Goal: Task Accomplishment & Management: Use online tool/utility

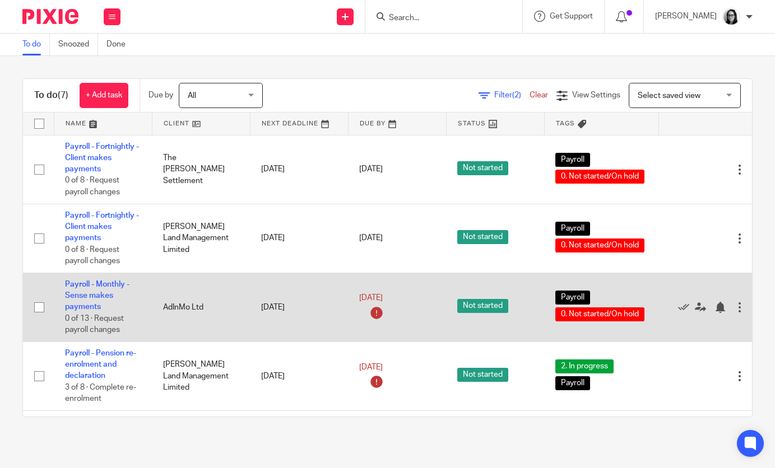
click at [99, 291] on td "Payroll - Monthly - Sense makes payments 0 of 13 · Request payroll changes" at bounding box center [103, 307] width 98 height 69
click at [91, 298] on link "Payroll - Monthly - Sense makes payments" at bounding box center [97, 296] width 64 height 31
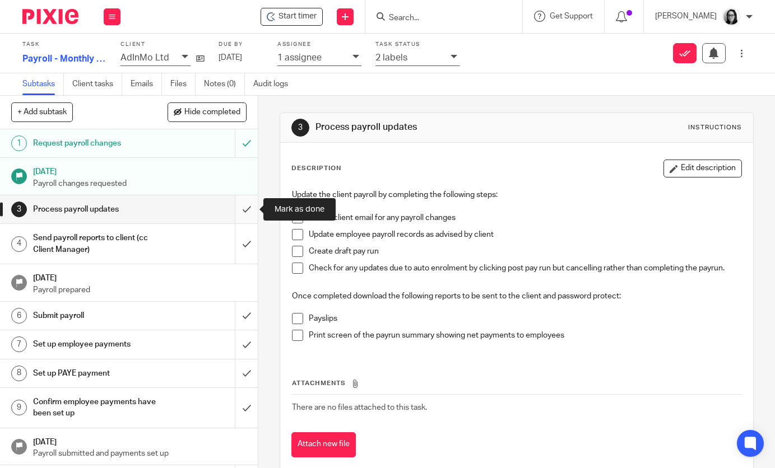
click at [247, 211] on input "submit" at bounding box center [129, 210] width 258 height 28
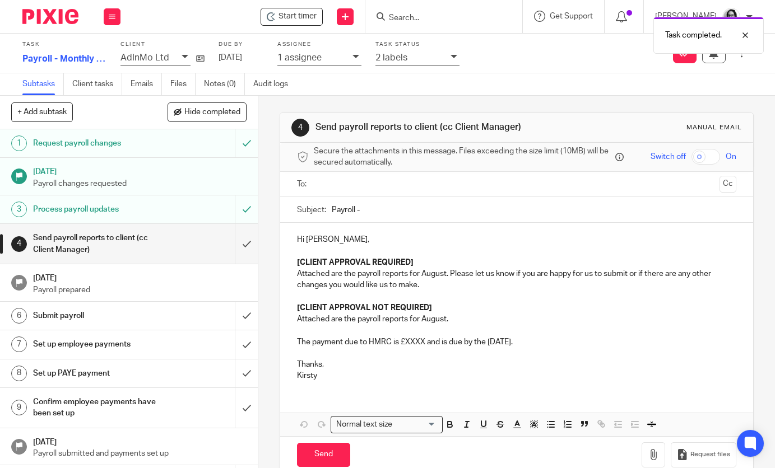
click at [328, 273] on p "Attached are the payroll reports for August. Please let us know if you are happ…" at bounding box center [516, 279] width 439 height 23
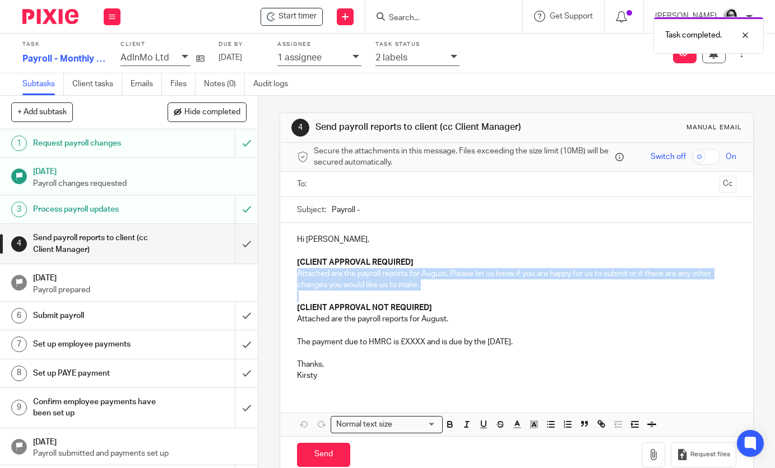
drag, startPoint x: 296, startPoint y: 272, endPoint x: 422, endPoint y: 291, distance: 127.0
click at [422, 291] on div "Hi Kristan, [CLIENT APPROVAL REQUIRED] Attached are the payroll reports for Aug…" at bounding box center [516, 306] width 472 height 167
copy p "Attached are the payroll reports for August. Please let us know if you are happ…"
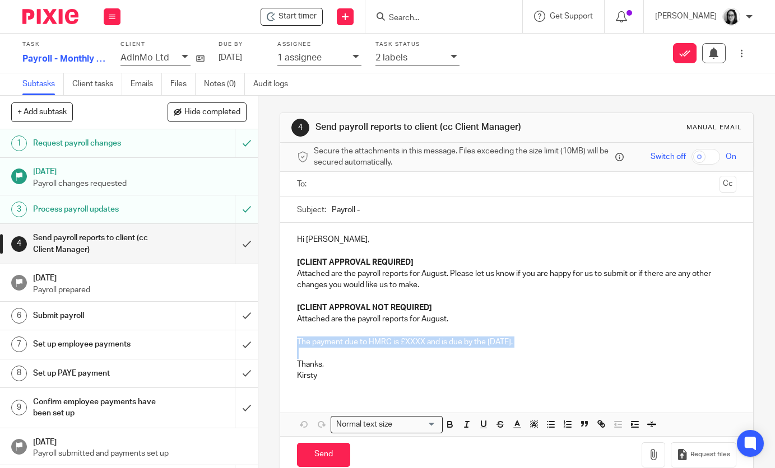
drag, startPoint x: 296, startPoint y: 342, endPoint x: 547, endPoint y: 354, distance: 251.2
click at [547, 354] on div "Hi Kristan, [CLIENT APPROVAL REQUIRED] Attached are the payroll reports for Aug…" at bounding box center [516, 306] width 472 height 167
copy p "The payment due to HMRC is £XXXX and is due by the 22nd of September."
click at [255, 240] on input "submit" at bounding box center [129, 244] width 258 height 40
